Goal: Task Accomplishment & Management: Complete application form

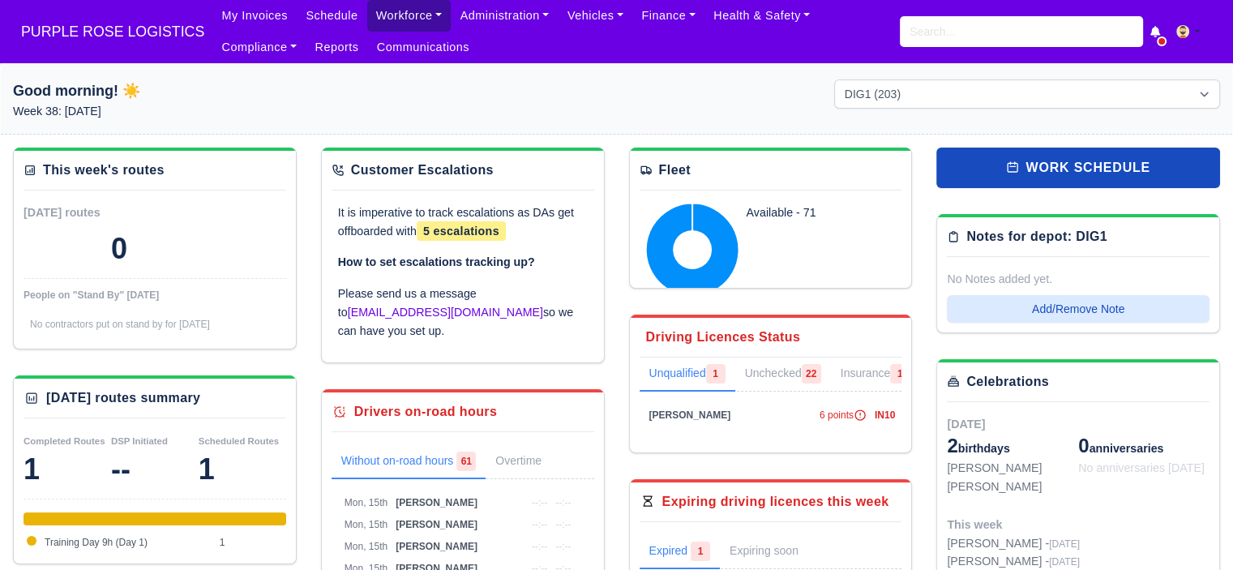
click at [406, 14] on link "Workforce" at bounding box center [409, 16] width 84 height 32
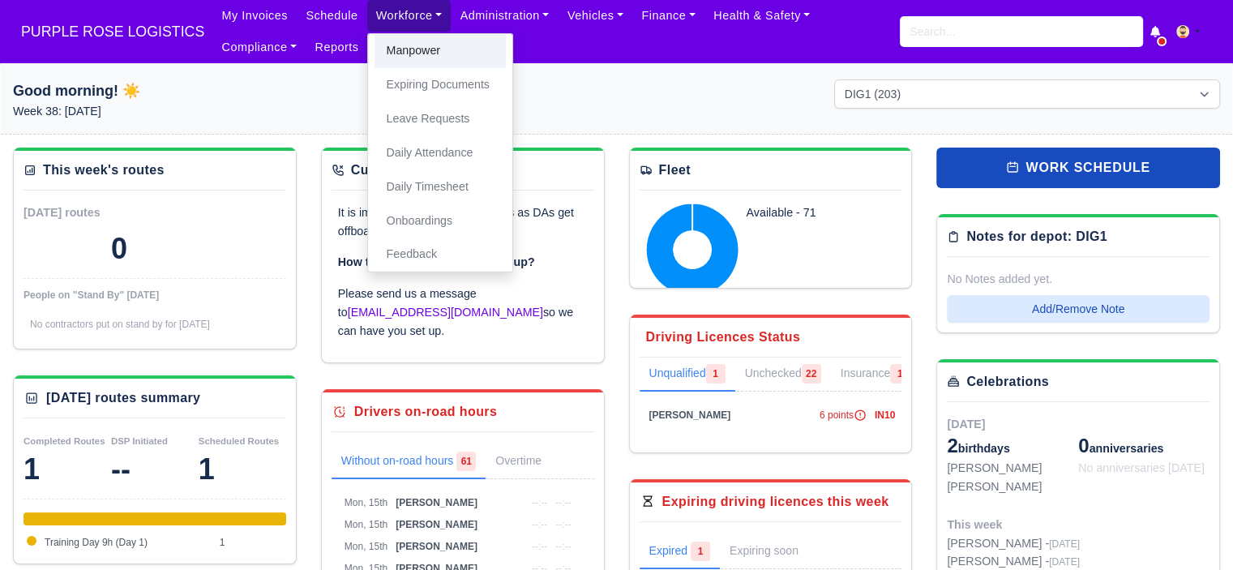
click at [414, 45] on link "Manpower" at bounding box center [439, 51] width 131 height 34
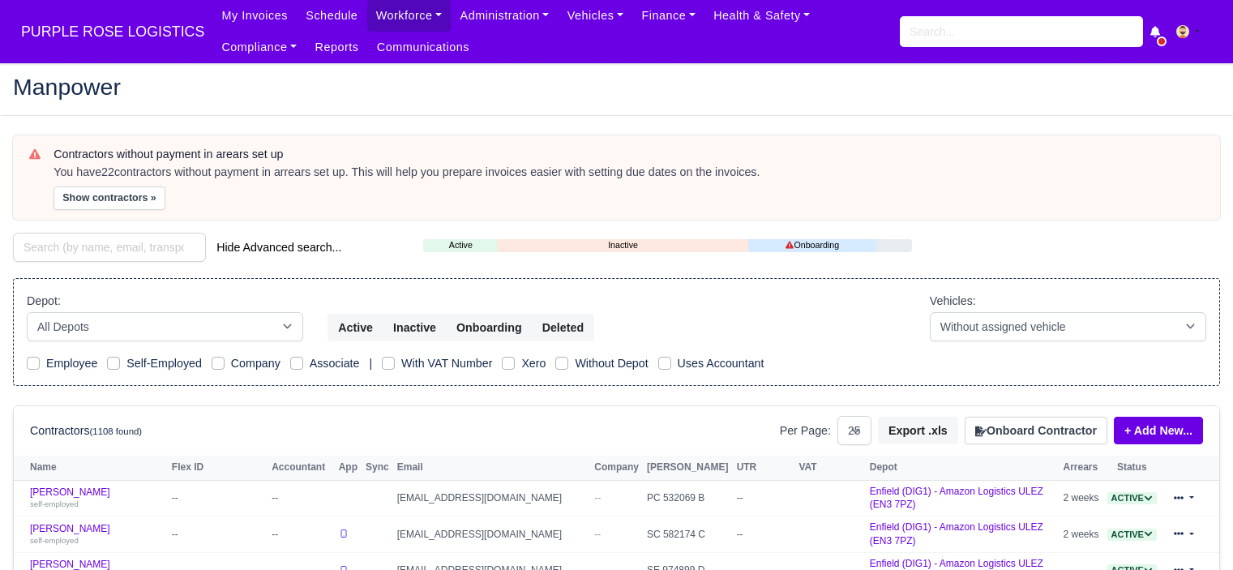
select select "25"
click at [1030, 425] on button "Onboard Contractor" at bounding box center [1036, 431] width 143 height 28
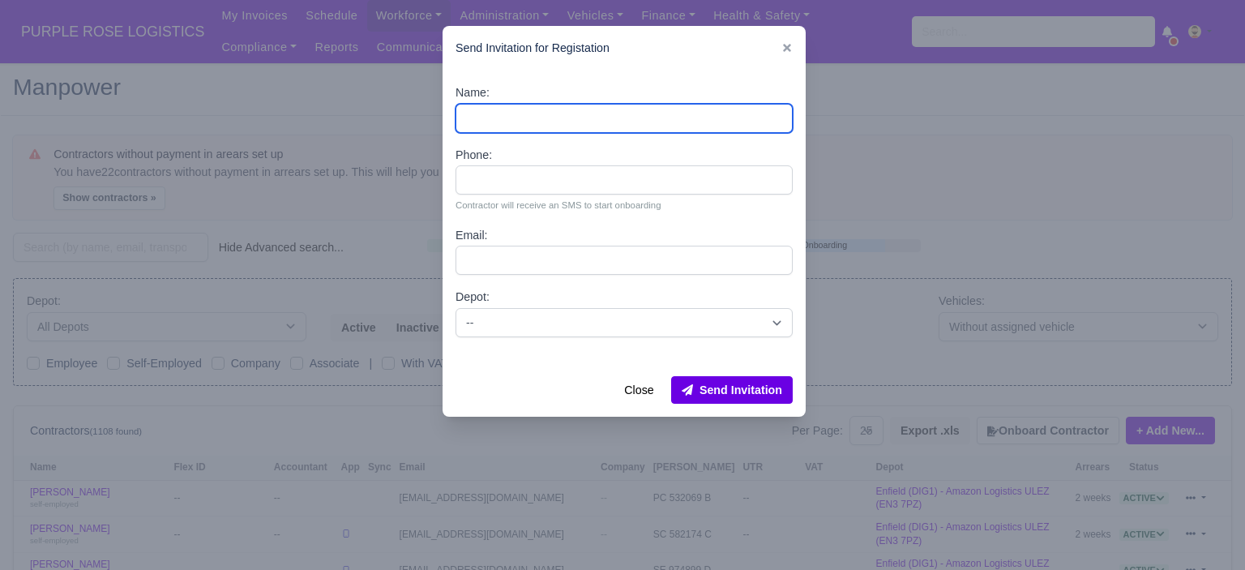
click at [577, 126] on input "Name:" at bounding box center [624, 118] width 337 height 29
paste input "Jermaine Robertson"
type input "Jermaine Robertson"
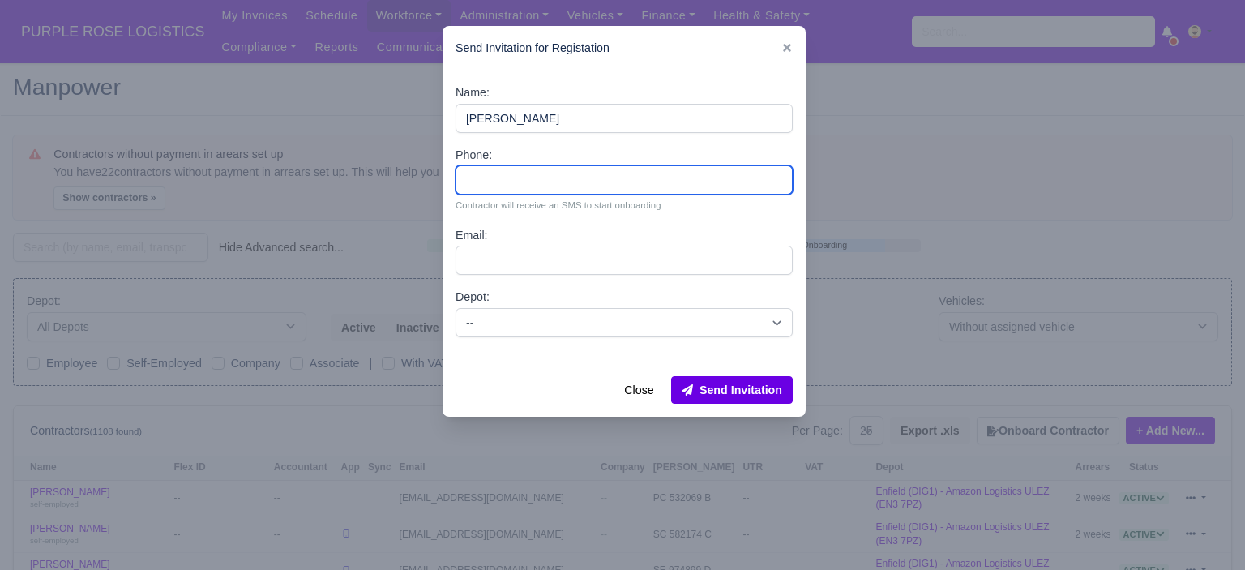
click at [541, 175] on input "Phone:" at bounding box center [624, 179] width 337 height 29
click at [561, 184] on input "Phone:" at bounding box center [624, 179] width 337 height 29
paste input "447453245157"
type input "447453245157"
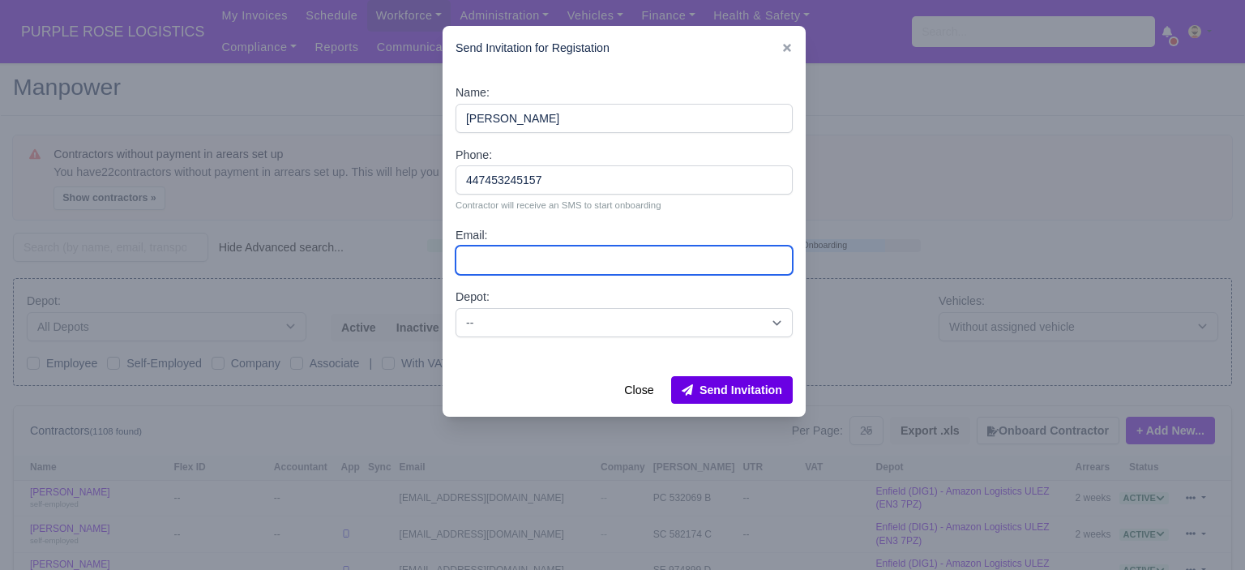
click at [515, 260] on input "Email:" at bounding box center [624, 260] width 337 height 29
click at [555, 252] on input "Email:" at bounding box center [624, 260] width 337 height 29
paste input "Worknasm@gmail.com"
type input "Worknasm@gmail.com"
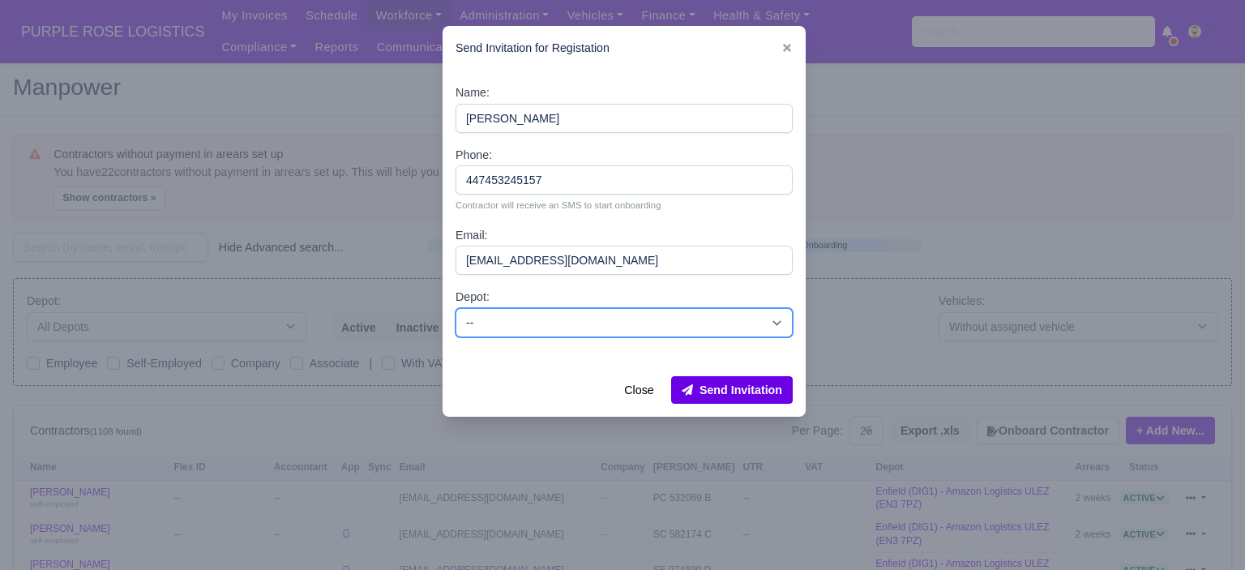
click at [635, 326] on select "-- Enfield (DIG1) - Amazon Logistics ULEZ (EN3 7PZ) Harlow (DHW1) - Amazon Logi…" at bounding box center [624, 322] width 337 height 29
select select "5"
click at [456, 308] on select "-- Enfield (DIG1) - Amazon Logistics ULEZ (EN3 7PZ) Harlow (DHW1) - Amazon Logi…" at bounding box center [624, 322] width 337 height 29
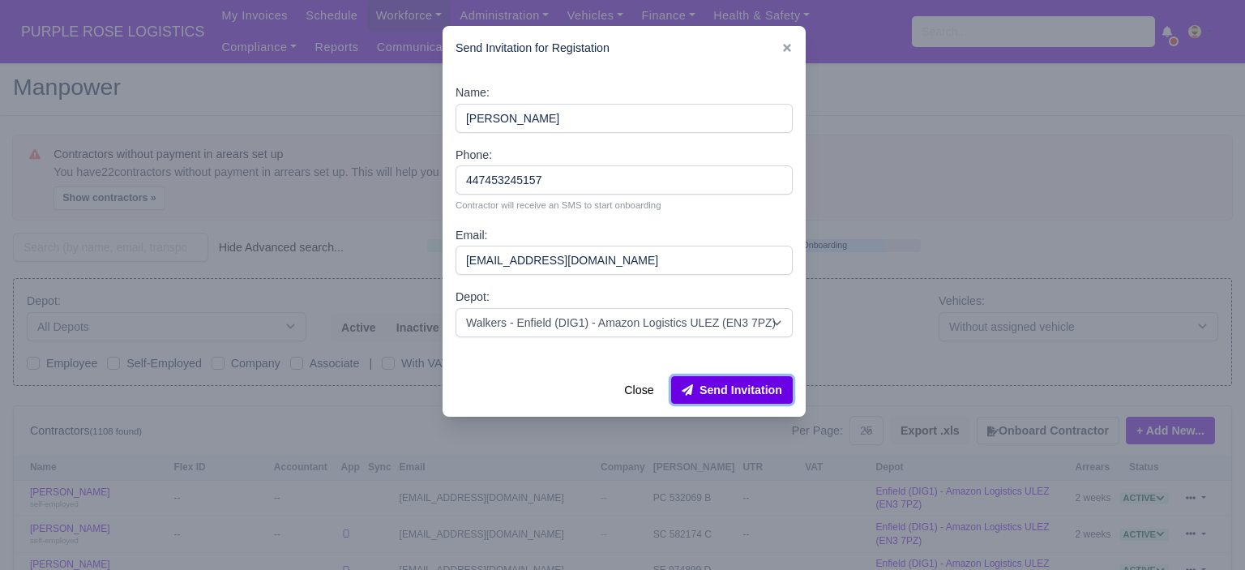
click at [746, 388] on button "Send Invitation" at bounding box center [732, 390] width 122 height 28
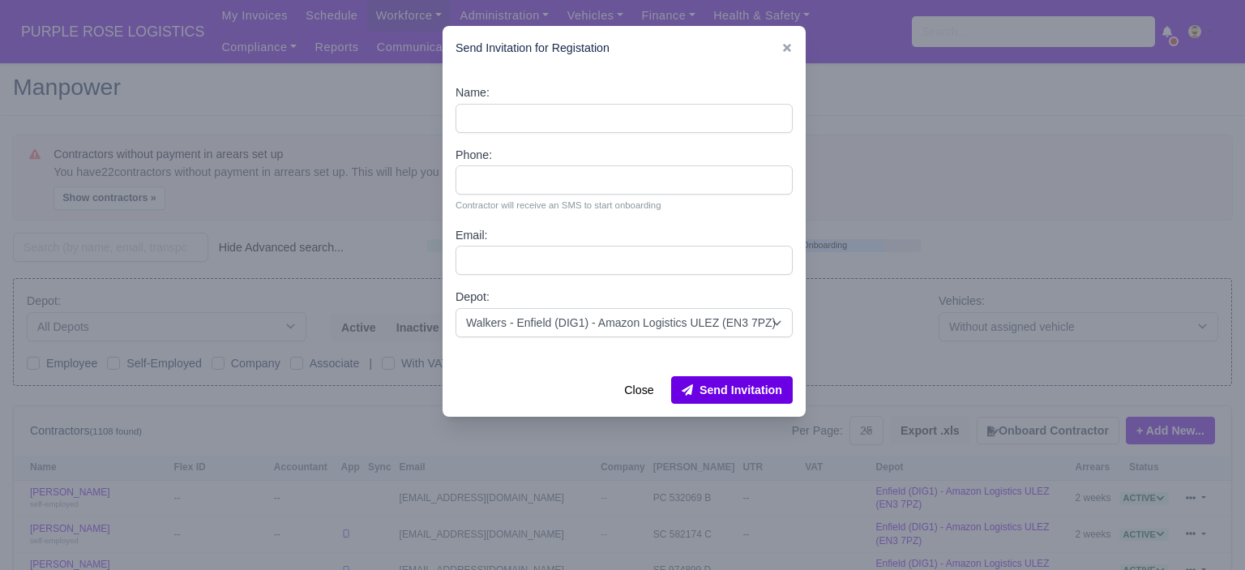
click at [968, 280] on div at bounding box center [622, 285] width 1245 height 570
